Goal: Find specific page/section: Find specific page/section

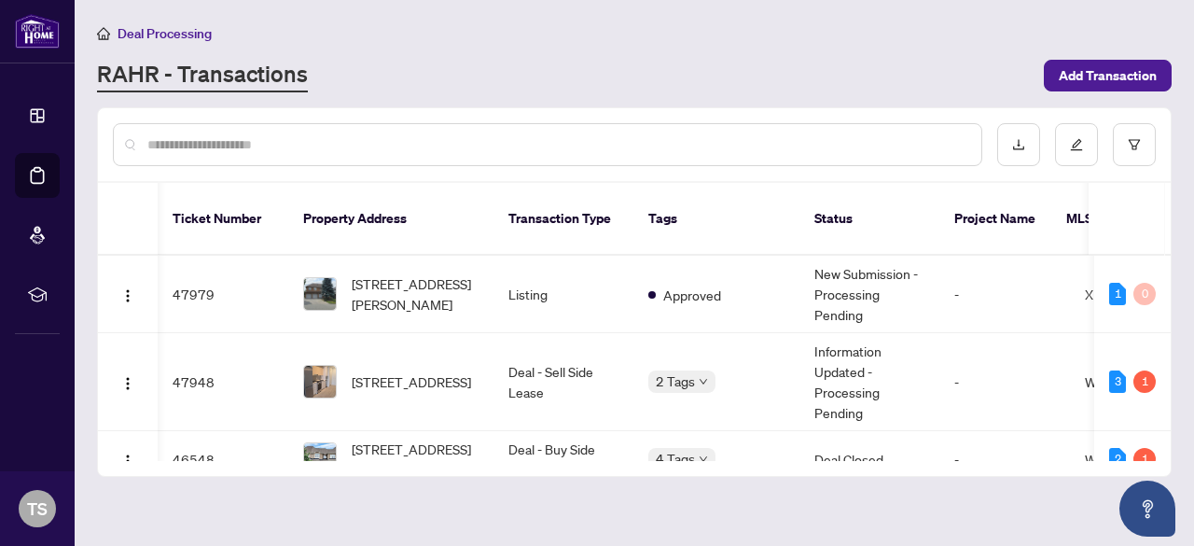
scroll to position [0, 60]
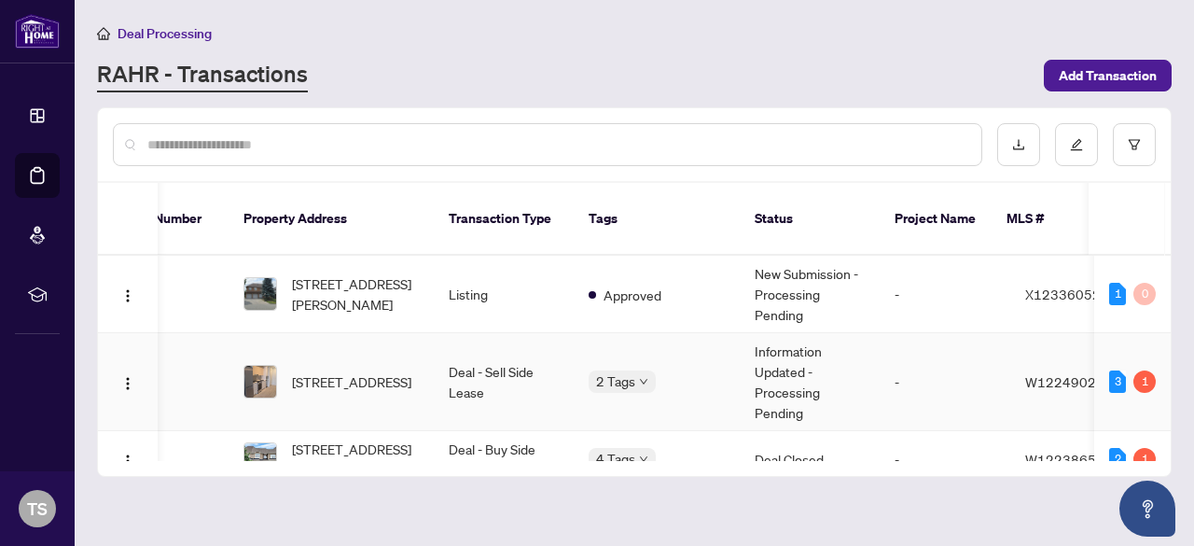
click at [422, 362] on td "[STREET_ADDRESS]" at bounding box center [331, 382] width 205 height 98
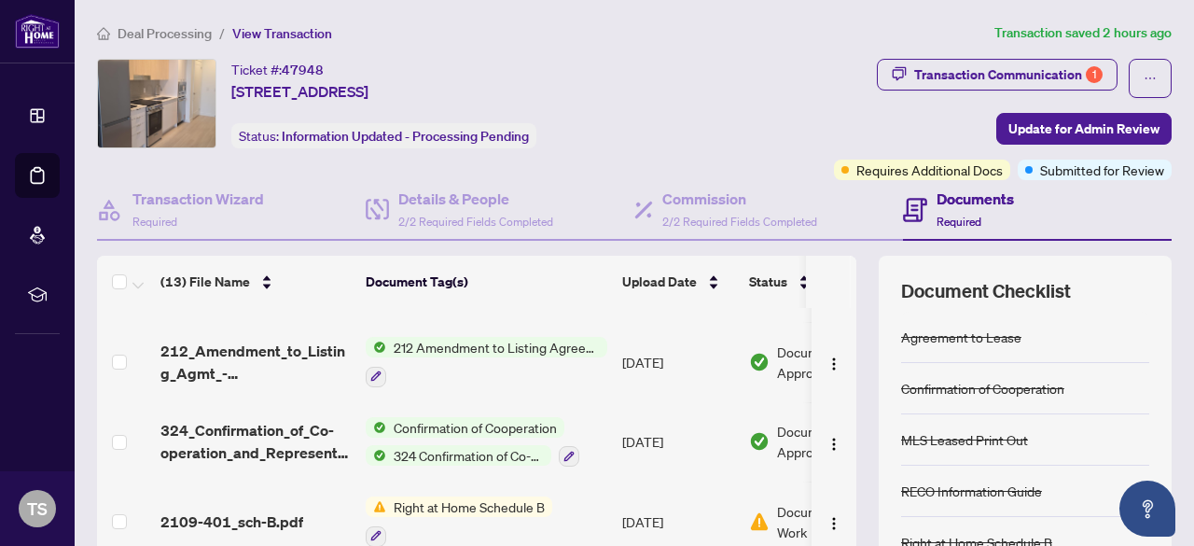
scroll to position [713, 0]
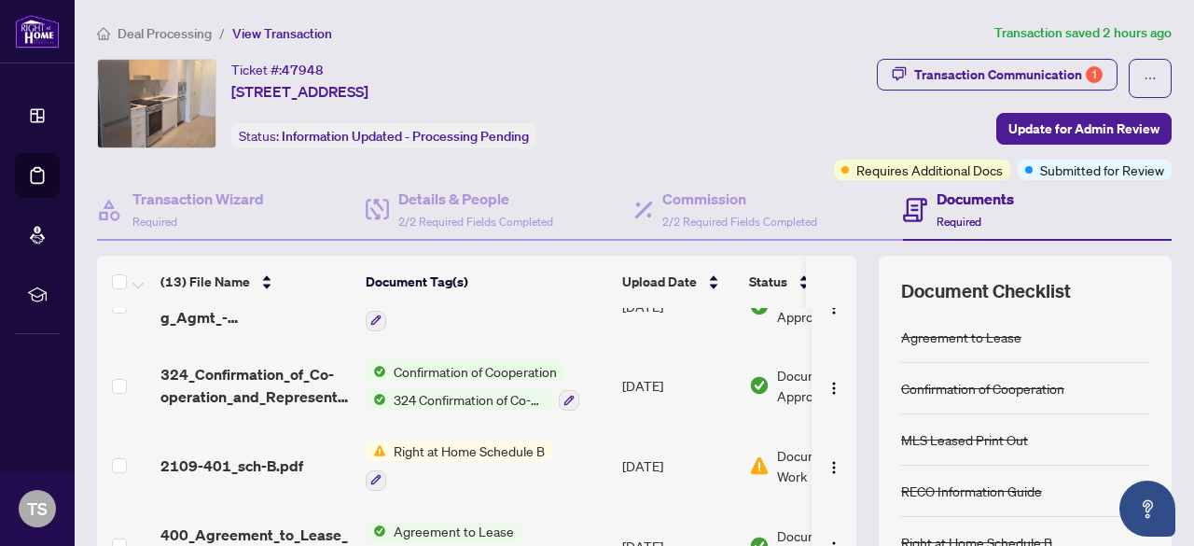
click at [444, 397] on span "324 Confirmation of Co-operation and Representation - Tenant/Landlord" at bounding box center [468, 399] width 165 height 21
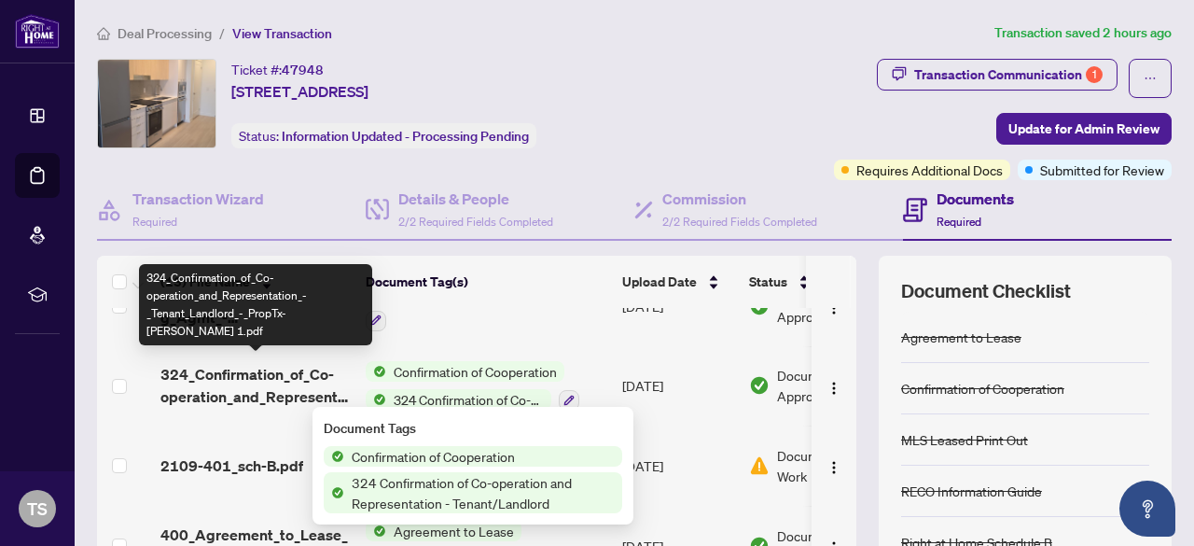
click at [247, 393] on span "324_Confirmation_of_Co-operation_and_Representation_-_Tenant_Landlord_-_PropTx-…" at bounding box center [256, 385] width 190 height 45
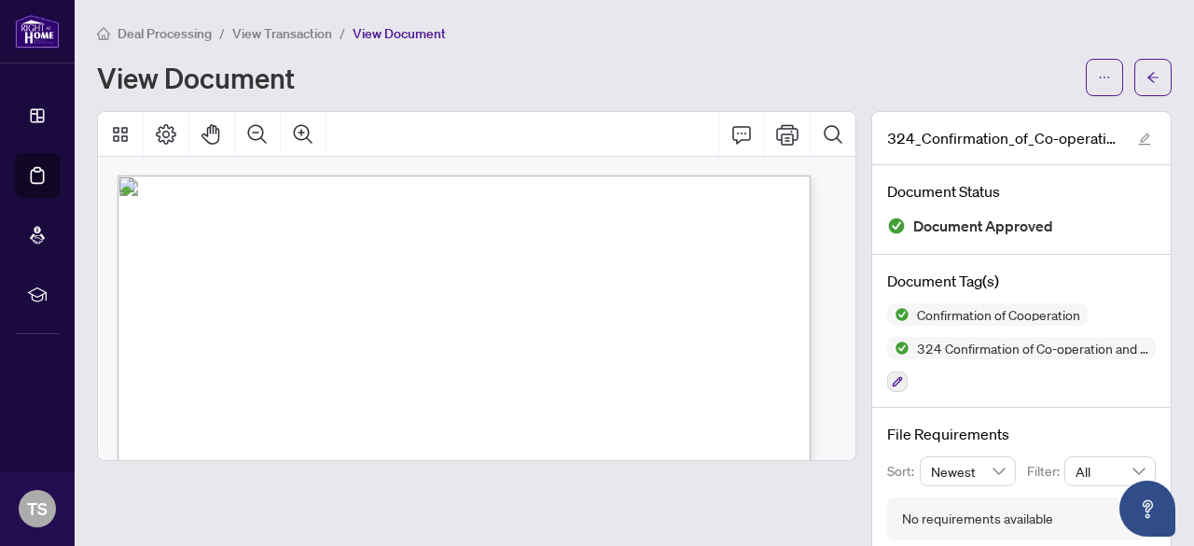
click at [263, 27] on span "View Transaction" at bounding box center [282, 33] width 100 height 17
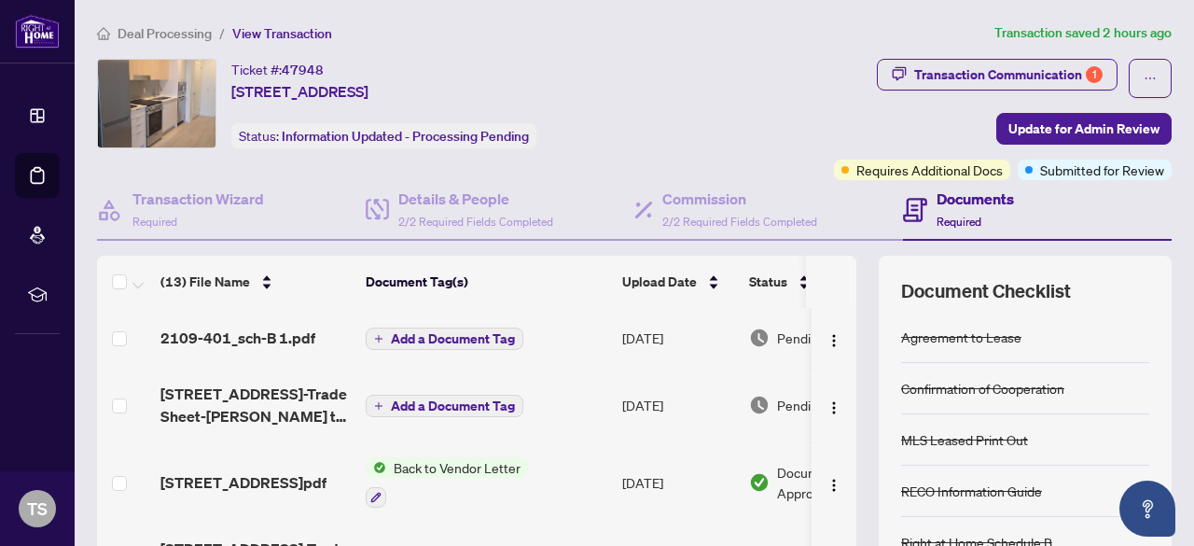
click at [196, 32] on span "Deal Processing" at bounding box center [165, 33] width 94 height 17
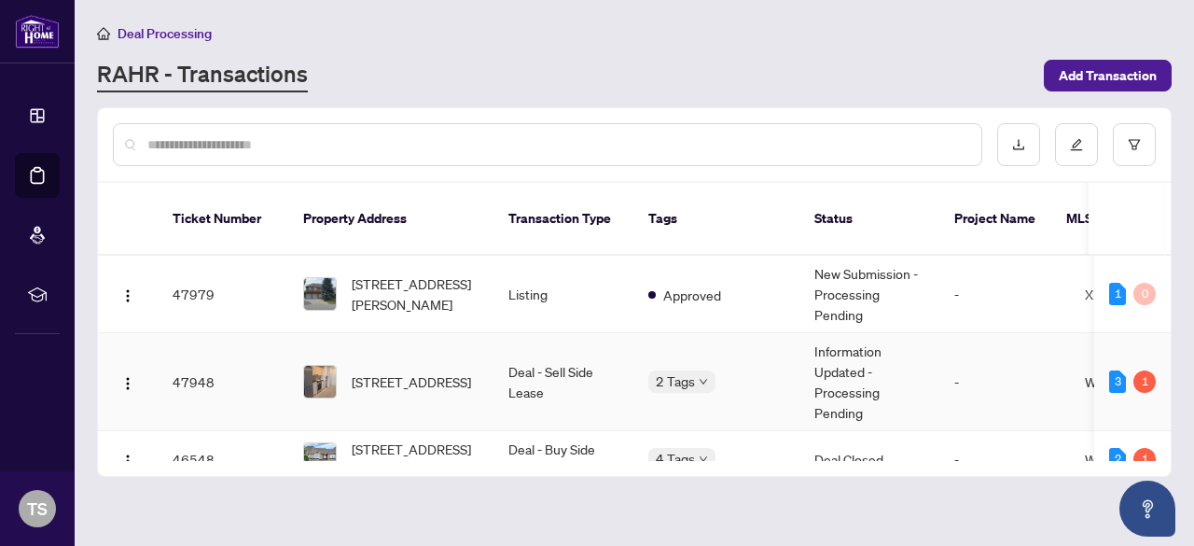
click at [349, 365] on div "[STREET_ADDRESS]" at bounding box center [390, 382] width 175 height 34
